Goal: Information Seeking & Learning: Learn about a topic

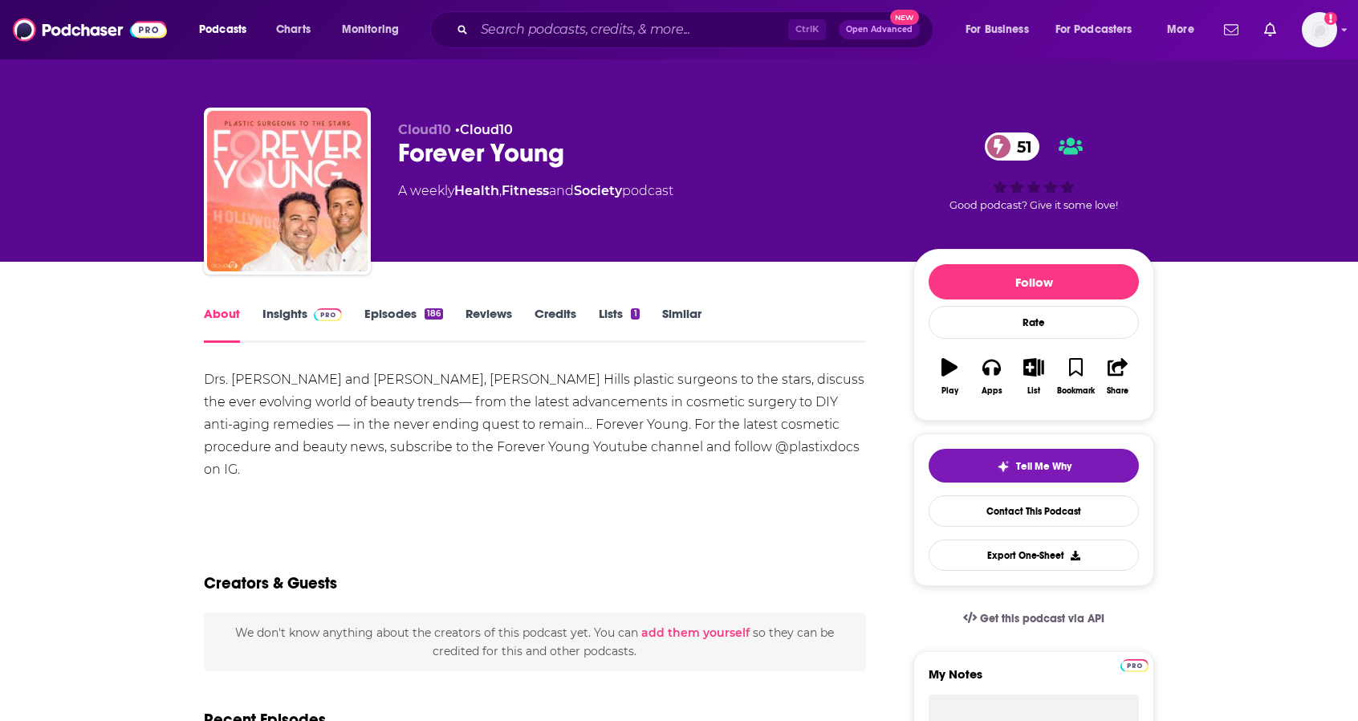
click at [290, 311] on link "Insights" at bounding box center [301, 324] width 79 height 37
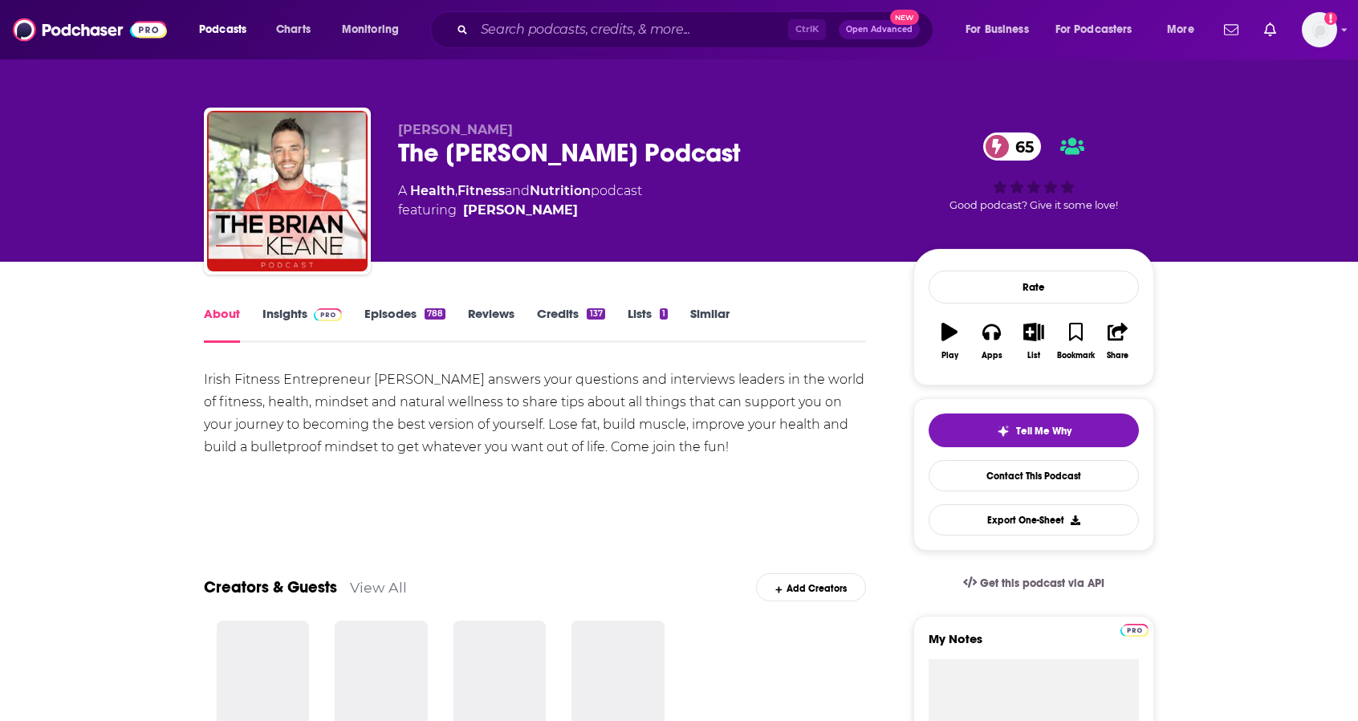
click at [289, 310] on link "Insights" at bounding box center [301, 324] width 79 height 37
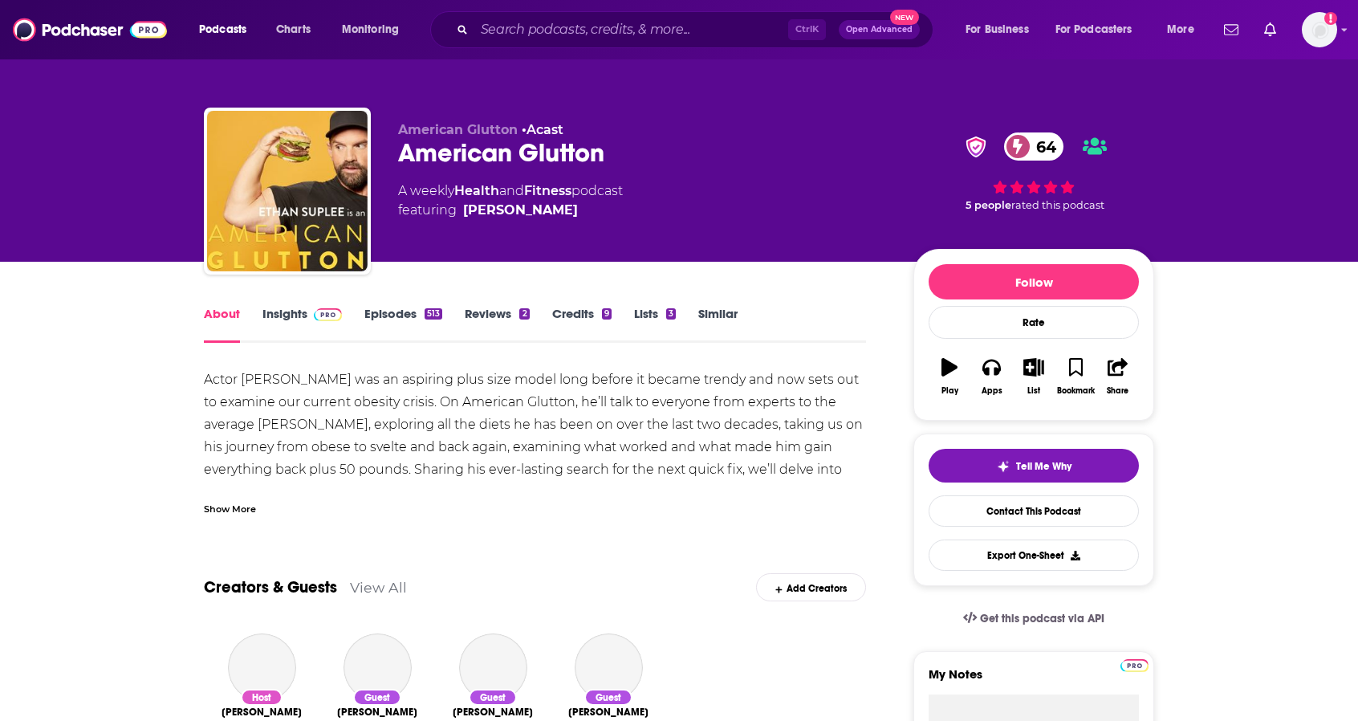
click at [283, 317] on link "Insights" at bounding box center [301, 324] width 79 height 37
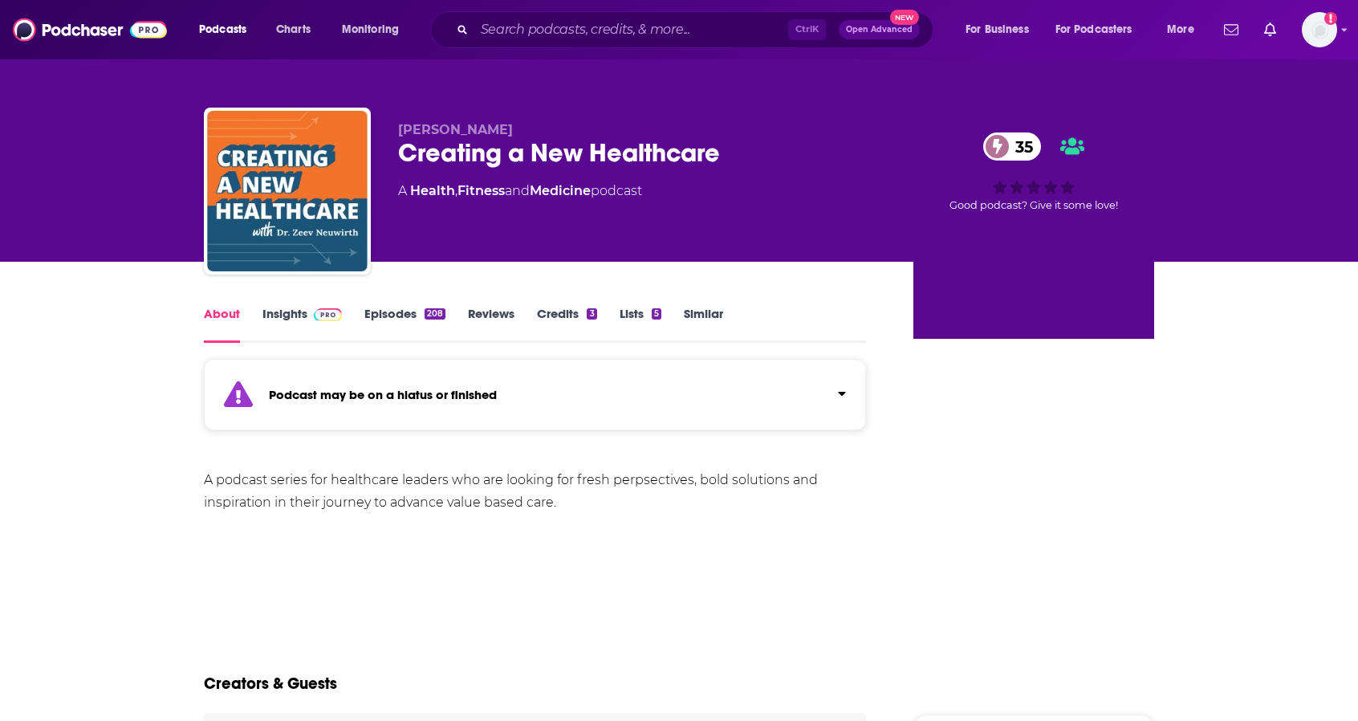
click at [279, 319] on link "Insights" at bounding box center [301, 324] width 79 height 37
